Goal: Task Accomplishment & Management: Manage account settings

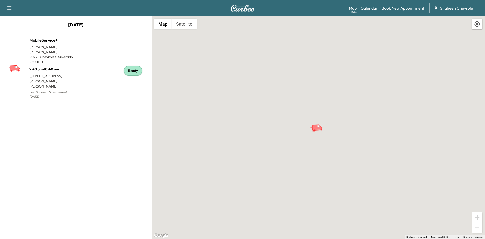
click at [370, 10] on link "Calendar" at bounding box center [369, 8] width 17 height 6
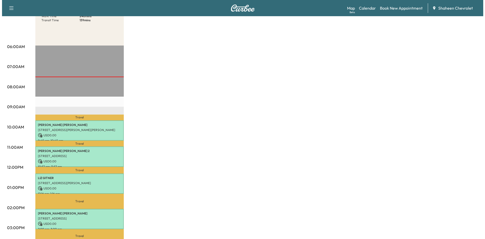
scroll to position [76, 0]
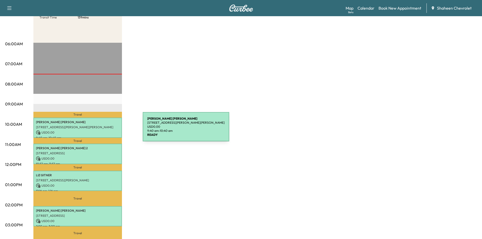
click at [105, 130] on p "USD 0.00" at bounding box center [77, 132] width 83 height 5
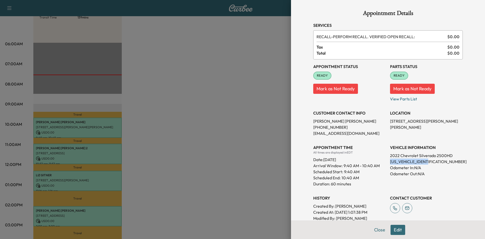
drag, startPoint x: 427, startPoint y: 161, endPoint x: 386, endPoint y: 160, distance: 41.2
click at [386, 160] on div "Appointment Status READY Mark as Not Ready Parts Status READY Mark as Not Ready…" at bounding box center [388, 143] width 150 height 168
copy p "[US_VEHICLE_IDENTIFICATION_NUMBER]"
click at [241, 144] on div at bounding box center [242, 119] width 485 height 239
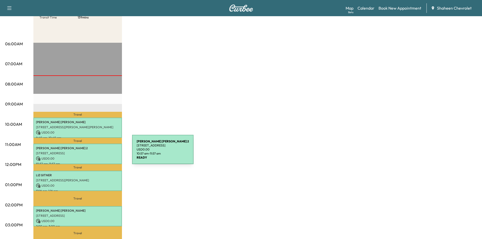
click at [94, 152] on p "[STREET_ADDRESS]" at bounding box center [77, 153] width 83 height 4
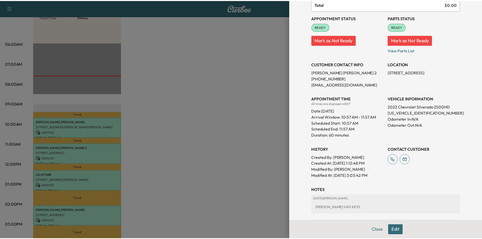
scroll to position [51, 0]
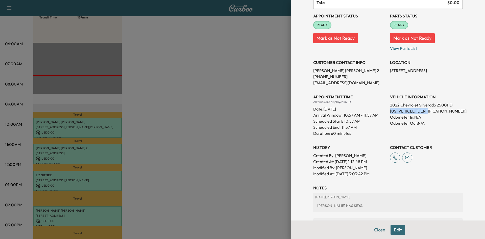
drag, startPoint x: 428, startPoint y: 113, endPoint x: 387, endPoint y: 109, distance: 41.4
click at [390, 109] on p "[US_VEHICLE_IDENTIFICATION_NUMBER]" at bounding box center [426, 111] width 73 height 6
copy p "[US_VEHICLE_IDENTIFICATION_NUMBER]"
click at [224, 121] on div at bounding box center [242, 119] width 485 height 239
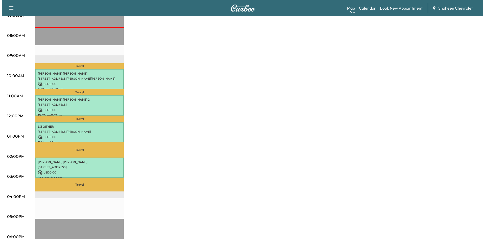
scroll to position [126, 0]
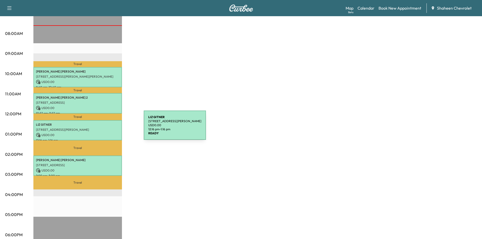
click at [106, 128] on p "[STREET_ADDRESS][PERSON_NAME]" at bounding box center [77, 130] width 83 height 4
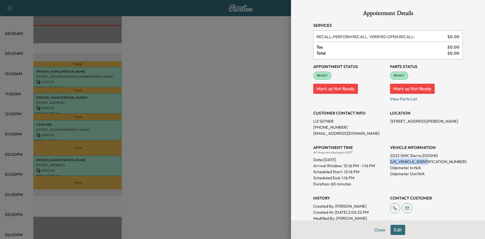
drag, startPoint x: 426, startPoint y: 162, endPoint x: 385, endPoint y: 161, distance: 41.0
click at [385, 161] on div "Appointment Status READY Mark as Not Ready Parts Status READY Mark as Not Ready…" at bounding box center [388, 143] width 150 height 168
copy p "[US_VEHICLE_IDENTIFICATION_NUMBER]"
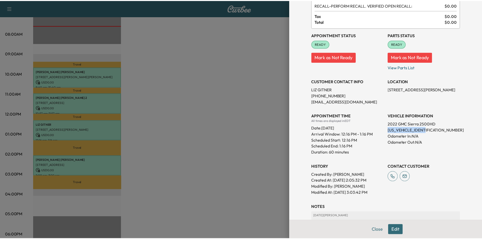
scroll to position [0, 0]
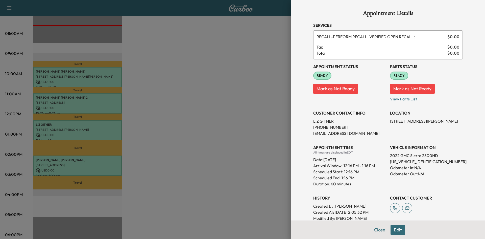
click at [232, 146] on div at bounding box center [242, 119] width 485 height 239
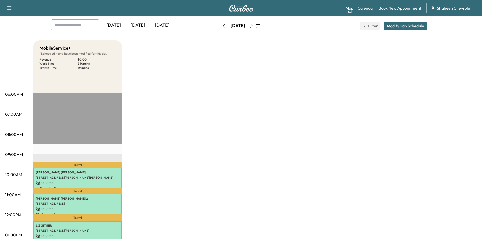
scroll to position [25, 0]
click at [252, 27] on icon "button" at bounding box center [251, 26] width 2 height 4
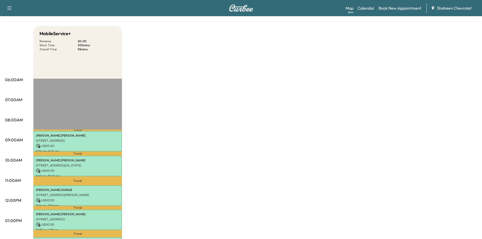
scroll to position [25, 0]
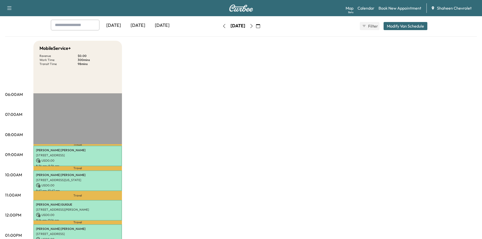
click at [253, 26] on icon "button" at bounding box center [251, 26] width 4 height 4
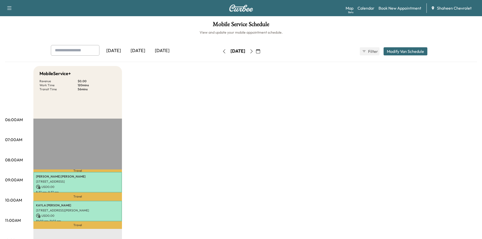
click at [222, 52] on icon "button" at bounding box center [224, 51] width 4 height 4
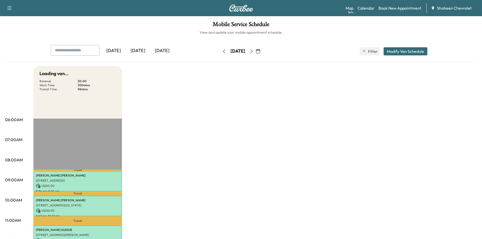
click at [222, 52] on icon "button" at bounding box center [224, 51] width 4 height 4
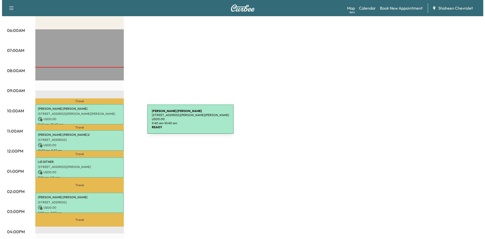
scroll to position [101, 0]
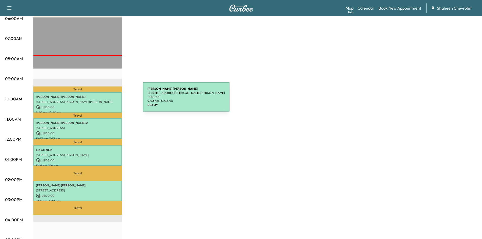
click at [105, 100] on p "[STREET_ADDRESS][PERSON_NAME][PERSON_NAME]" at bounding box center [77, 102] width 83 height 4
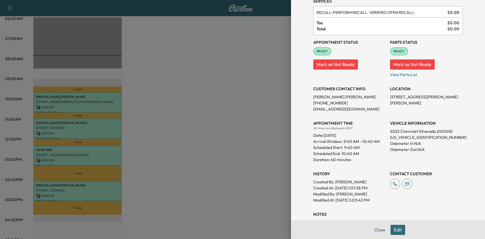
scroll to position [76, 0]
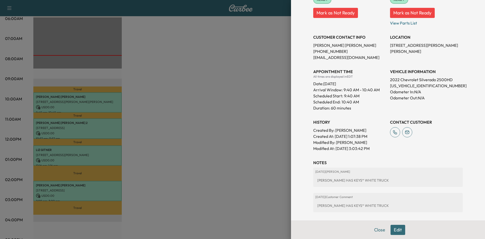
click at [102, 122] on div at bounding box center [242, 119] width 485 height 239
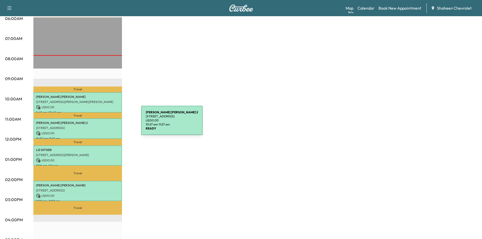
click at [103, 123] on p "[PERSON_NAME] 2" at bounding box center [77, 123] width 83 height 4
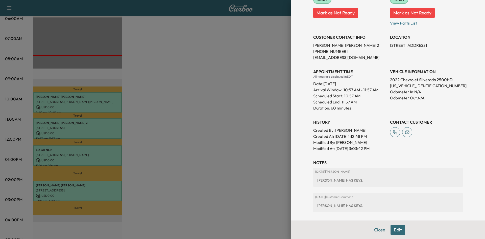
click at [105, 103] on div at bounding box center [242, 119] width 485 height 239
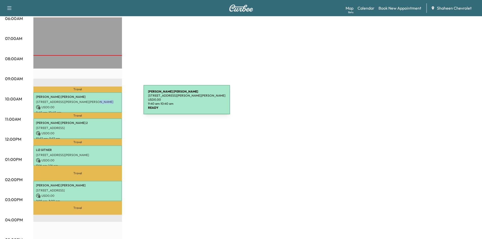
click at [105, 103] on p "[STREET_ADDRESS][PERSON_NAME][PERSON_NAME]" at bounding box center [77, 102] width 83 height 4
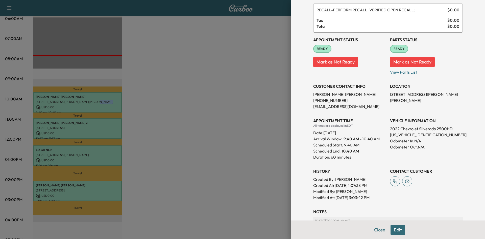
scroll to position [101, 0]
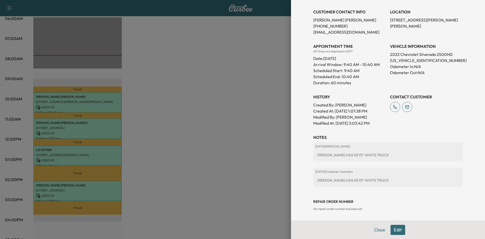
click at [112, 125] on div at bounding box center [242, 119] width 485 height 239
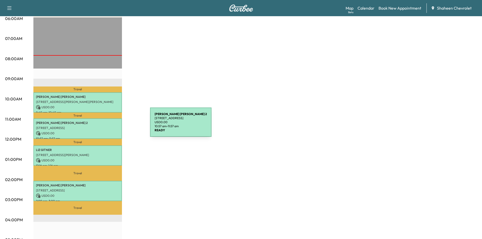
click at [112, 126] on p "[STREET_ADDRESS]" at bounding box center [77, 128] width 83 height 4
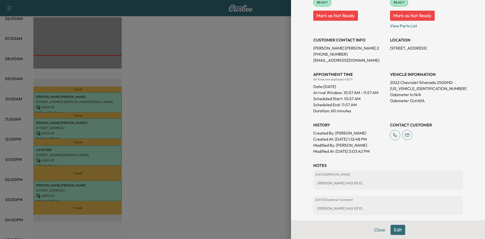
scroll to position [76, 0]
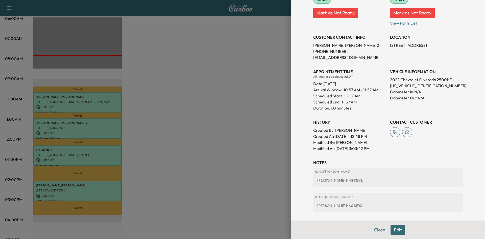
click at [398, 232] on button "Edit" at bounding box center [398, 230] width 15 height 10
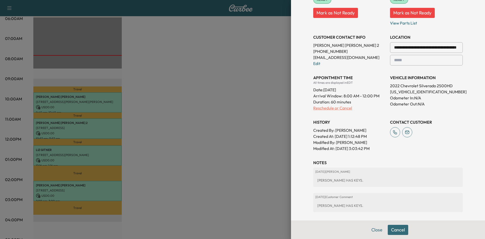
click at [321, 107] on p "Reschedule or Cancel" at bounding box center [349, 108] width 73 height 6
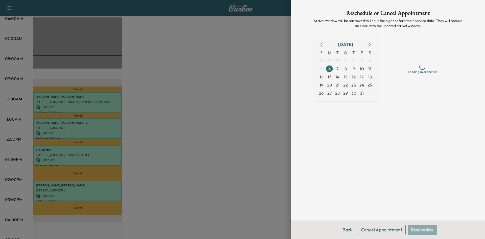
scroll to position [0, 0]
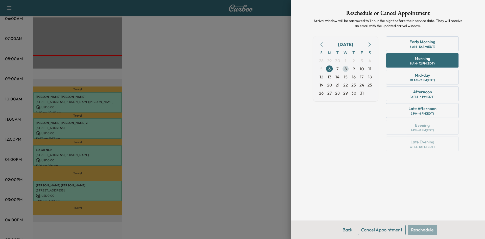
click at [344, 69] on span "8" at bounding box center [346, 69] width 8 height 8
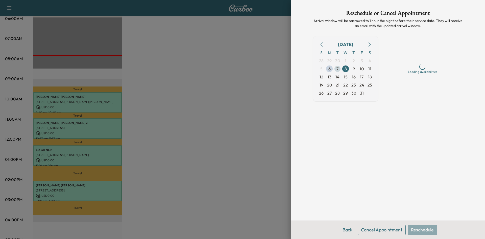
click at [338, 69] on span "7" at bounding box center [338, 69] width 2 height 6
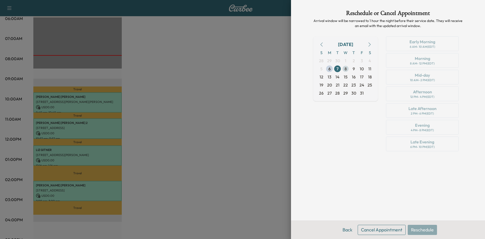
click at [347, 70] on span "8" at bounding box center [346, 69] width 2 height 6
click at [408, 79] on div "Mid-day 10 AM - 2 PM (EDT)" at bounding box center [422, 77] width 73 height 15
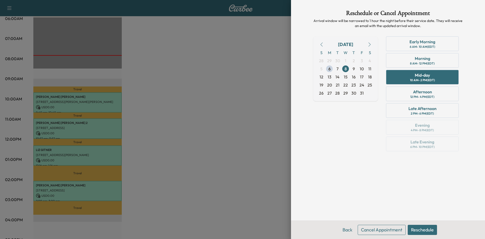
click at [265, 108] on div at bounding box center [242, 119] width 485 height 239
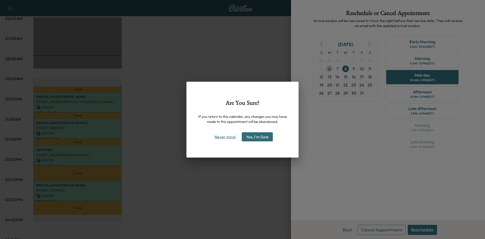
click at [221, 135] on button "Never mind" at bounding box center [225, 137] width 26 height 8
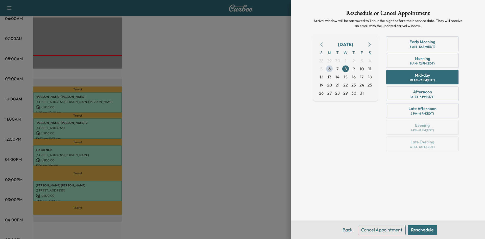
click at [349, 229] on button "Back" at bounding box center [347, 230] width 16 height 10
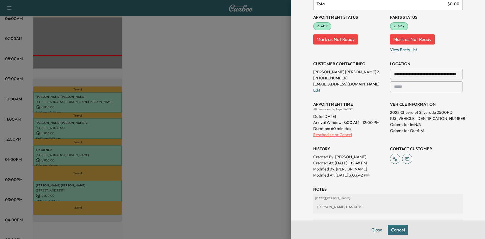
scroll to position [25, 0]
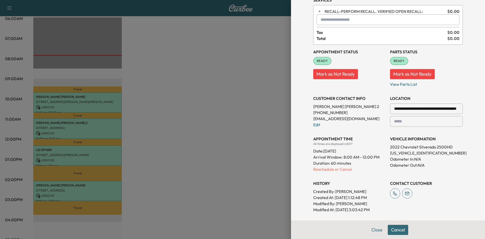
click at [413, 109] on input "**********" at bounding box center [426, 108] width 73 height 11
click at [328, 170] on p "Reschedule or Cancel" at bounding box center [349, 169] width 73 height 6
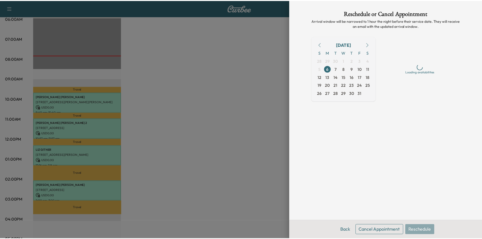
scroll to position [0, 0]
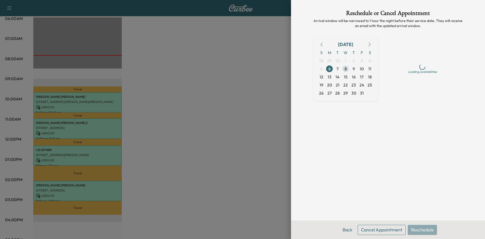
click at [343, 69] on span "8" at bounding box center [346, 69] width 8 height 8
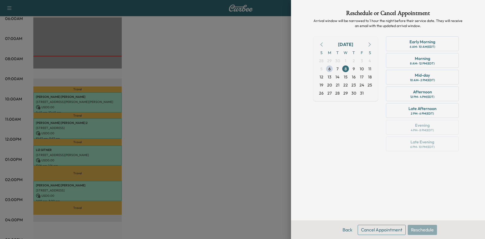
click at [198, 100] on div at bounding box center [242, 119] width 485 height 239
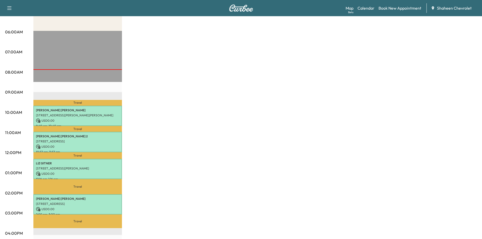
scroll to position [76, 0]
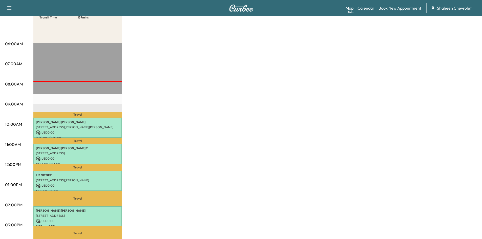
click at [365, 9] on link "Calendar" at bounding box center [365, 8] width 17 height 6
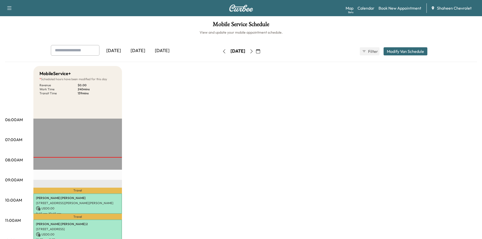
click at [253, 53] on icon "button" at bounding box center [251, 51] width 4 height 4
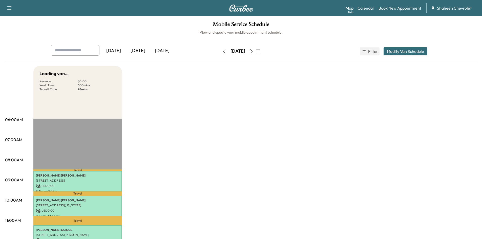
click at [253, 53] on icon "button" at bounding box center [251, 51] width 4 height 4
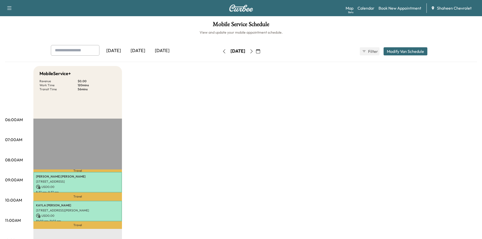
click at [222, 50] on icon "button" at bounding box center [224, 51] width 4 height 4
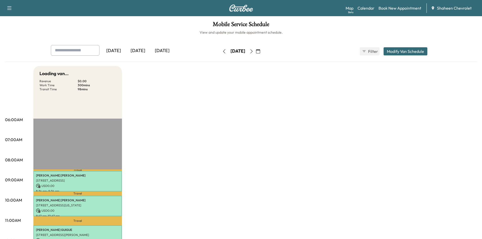
click at [220, 52] on button "button" at bounding box center [224, 51] width 9 height 8
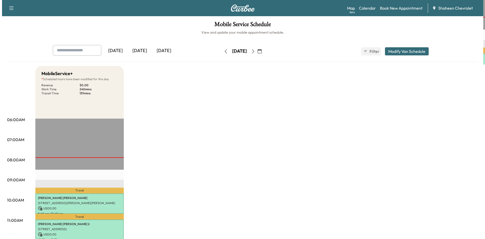
scroll to position [126, 0]
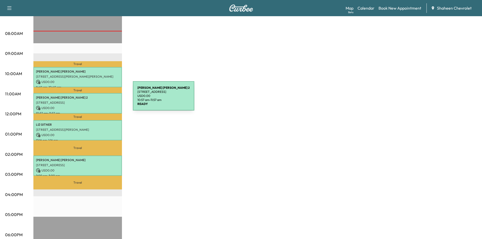
click at [95, 99] on div "[PERSON_NAME] 2 [STREET_ADDRESS] USD 0.00 10:57 am - 11:57 am" at bounding box center [77, 103] width 88 height 20
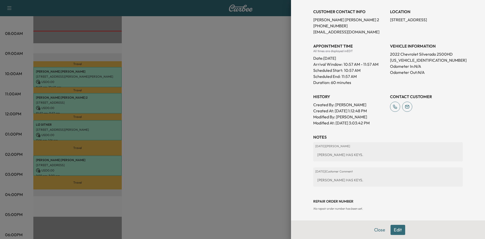
scroll to position [102, 0]
click at [394, 230] on button "Edit" at bounding box center [398, 230] width 15 height 10
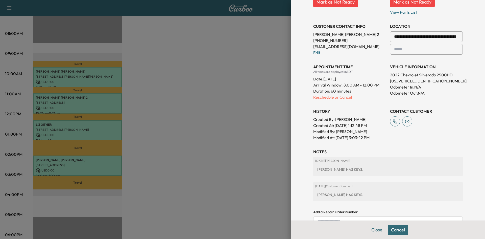
scroll to position [29, 0]
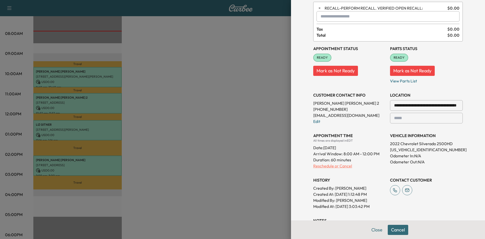
click at [334, 166] on p "Reschedule or Cancel" at bounding box center [349, 166] width 73 height 6
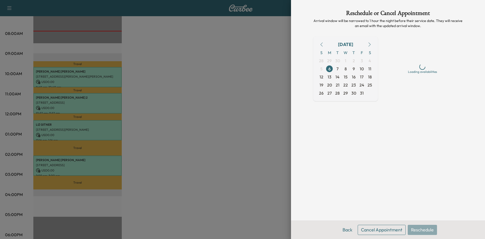
scroll to position [0, 0]
click at [345, 70] on span "8" at bounding box center [346, 69] width 2 height 6
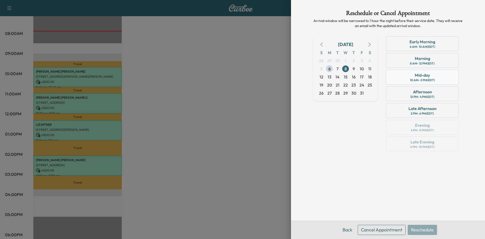
click at [409, 75] on div "Mid-day 10 AM - 2 PM (EDT)" at bounding box center [422, 77] width 73 height 15
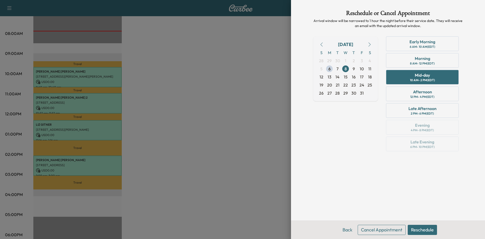
click at [423, 232] on button "Reschedule" at bounding box center [422, 230] width 29 height 10
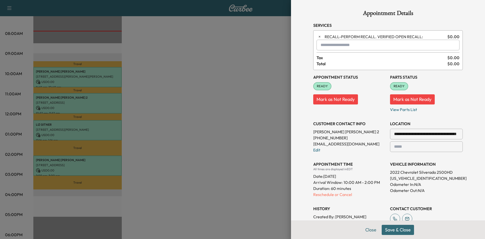
click at [402, 230] on button "Save & Close" at bounding box center [398, 230] width 32 height 10
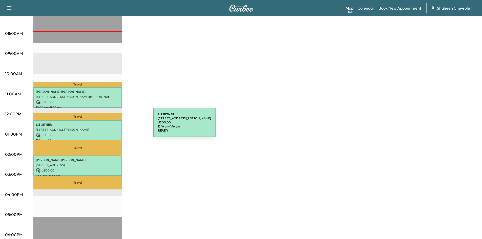
click at [115, 125] on div "[PERSON_NAME] [STREET_ADDRESS][PERSON_NAME] USD 0.00 12:16 pm - 1:16 pm" at bounding box center [77, 130] width 88 height 20
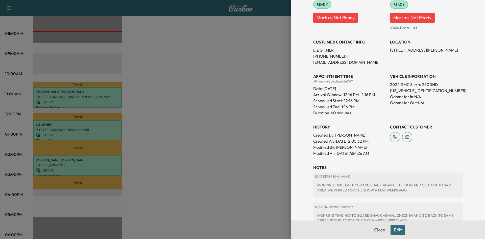
scroll to position [76, 0]
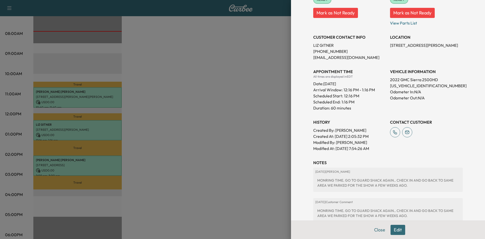
click at [391, 231] on button "Edit" at bounding box center [398, 230] width 15 height 10
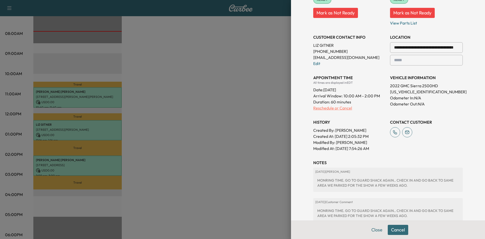
click at [325, 106] on p "Reschedule or Cancel" at bounding box center [349, 108] width 73 height 6
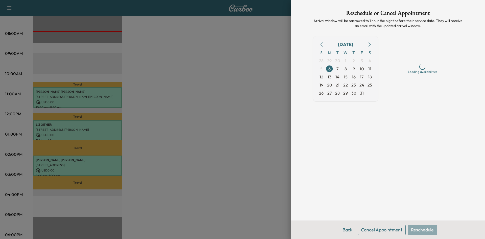
scroll to position [0, 0]
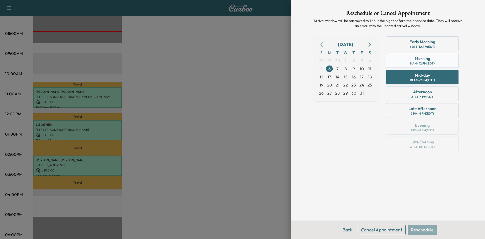
click at [401, 64] on div "Morning 8 AM - 12 PM (EDT)" at bounding box center [422, 60] width 73 height 15
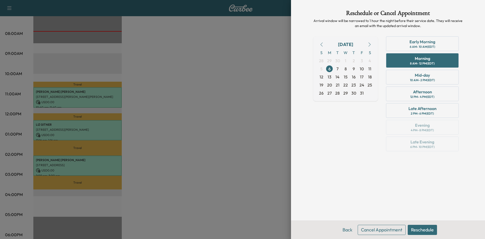
click at [426, 230] on button "Reschedule" at bounding box center [422, 230] width 29 height 10
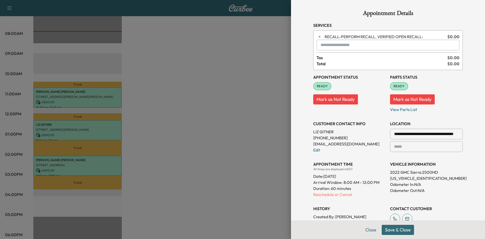
click at [400, 229] on button "Save & Close" at bounding box center [398, 230] width 32 height 10
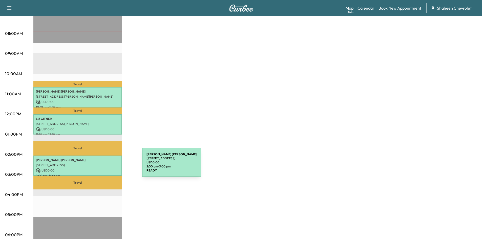
click at [104, 165] on div "[PERSON_NAME] [STREET_ADDRESS] USD 0.00 2:00 pm - 3:00 pm" at bounding box center [77, 165] width 88 height 20
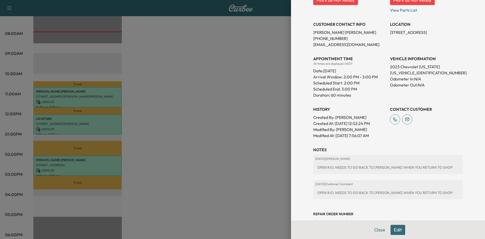
scroll to position [102, 0]
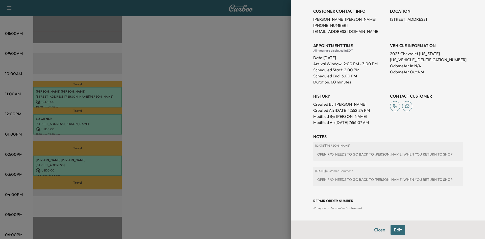
click at [391, 228] on button "Edit" at bounding box center [398, 230] width 15 height 10
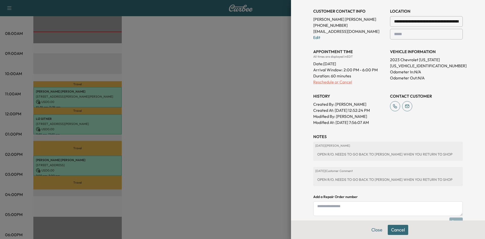
click at [323, 80] on p "Reschedule or Cancel" at bounding box center [349, 82] width 73 height 6
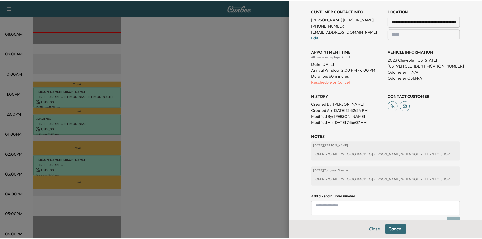
scroll to position [0, 0]
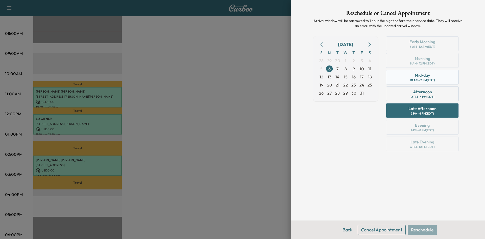
click at [415, 77] on div "Mid-day" at bounding box center [422, 75] width 15 height 6
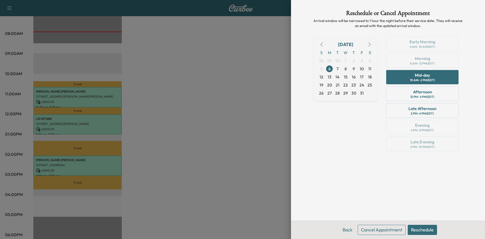
click at [427, 229] on button "Reschedule" at bounding box center [422, 230] width 29 height 10
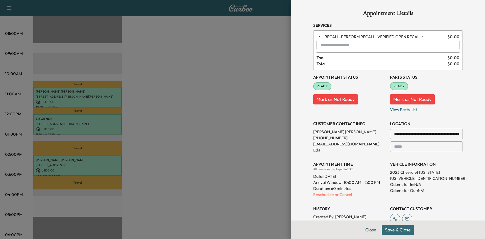
click at [405, 226] on button "Save & Close" at bounding box center [398, 230] width 32 height 10
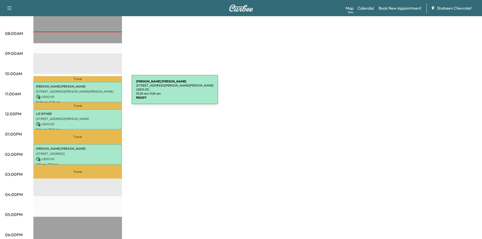
click at [94, 93] on div "[PERSON_NAME] [STREET_ADDRESS][PERSON_NAME][PERSON_NAME] USD 0.00 10:24 am - 11…" at bounding box center [77, 92] width 88 height 20
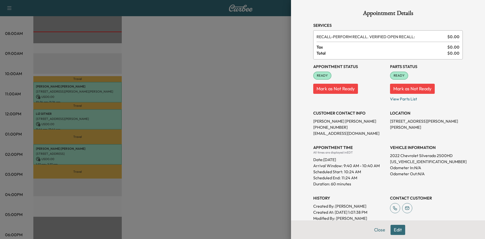
click at [214, 98] on div at bounding box center [242, 119] width 485 height 239
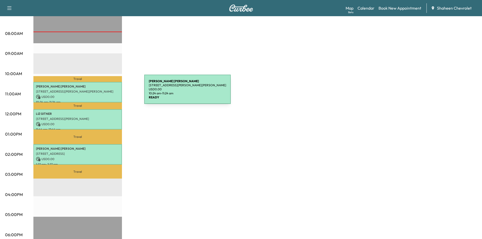
click at [106, 92] on p "[STREET_ADDRESS][PERSON_NAME][PERSON_NAME]" at bounding box center [77, 91] width 83 height 4
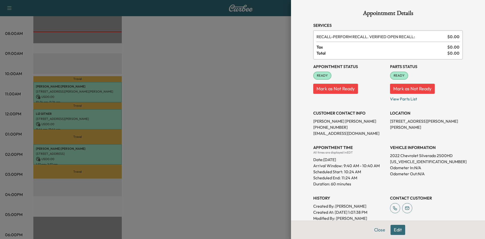
click at [152, 86] on div at bounding box center [242, 119] width 485 height 239
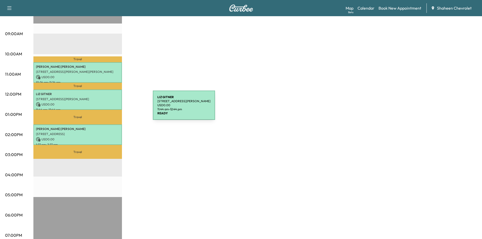
scroll to position [152, 0]
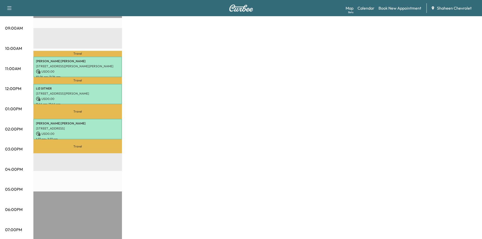
click at [213, 198] on div "MobileService+ * Scheduled hours have been modified for this day Revenue $ 0.00…" at bounding box center [254, 103] width 443 height 379
click at [354, 83] on div "MobileService+ * Scheduled hours have been modified for this day Revenue $ 0.00…" at bounding box center [254, 103] width 443 height 379
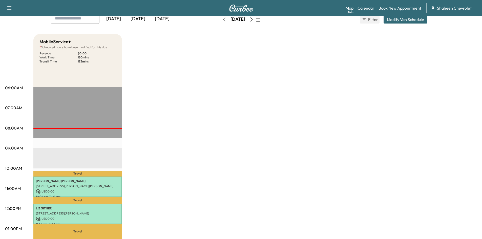
scroll to position [0, 0]
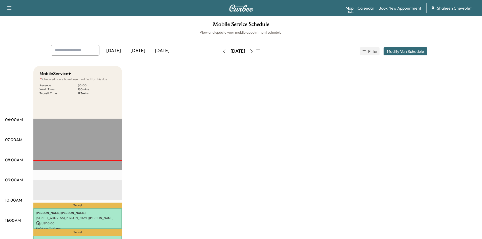
click at [253, 53] on icon "button" at bounding box center [251, 51] width 4 height 4
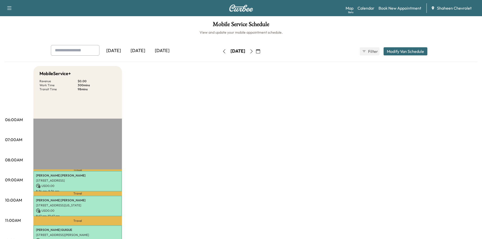
click at [220, 55] on button "button" at bounding box center [224, 51] width 9 height 8
